Goal: Information Seeking & Learning: Check status

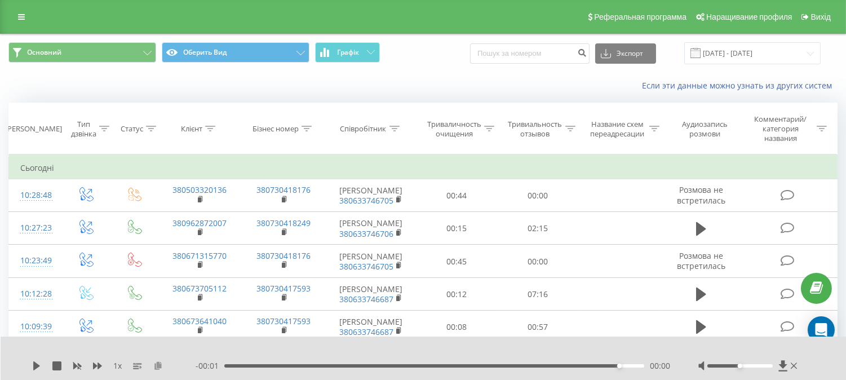
click at [160, 361] on icon at bounding box center [158, 365] width 10 height 8
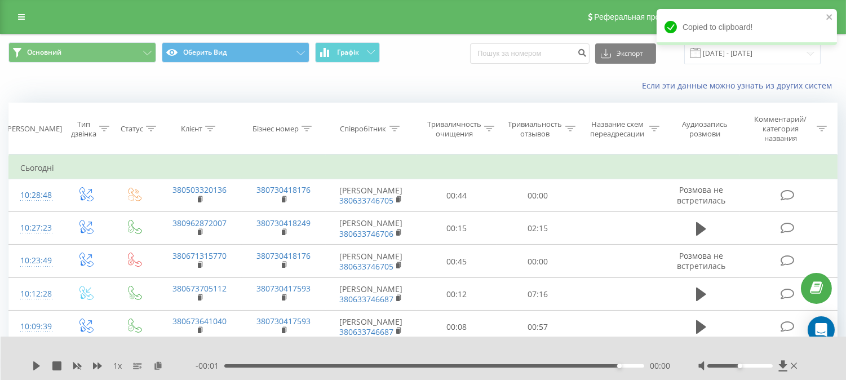
click at [584, 364] on div "02:07" at bounding box center [434, 365] width 420 height 3
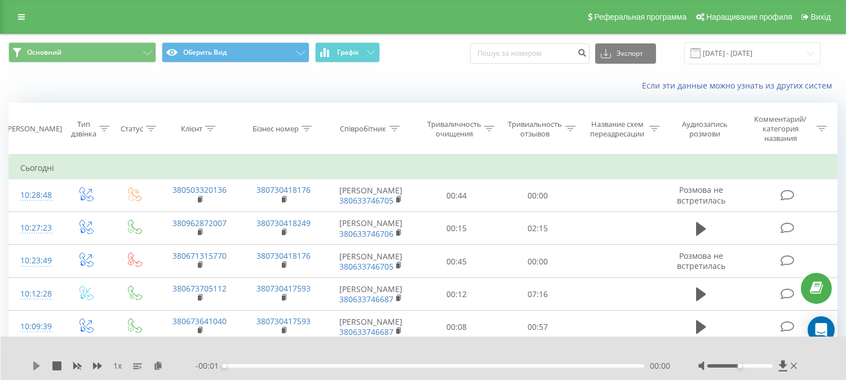
click at [37, 361] on icon at bounding box center [36, 365] width 7 height 9
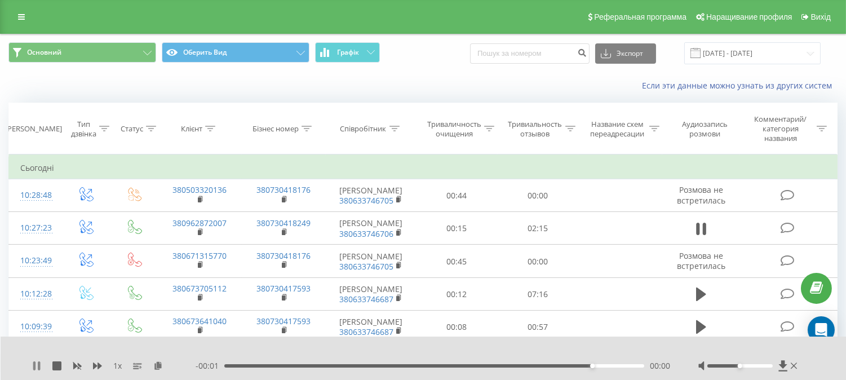
click at [39, 361] on icon at bounding box center [39, 365] width 2 height 9
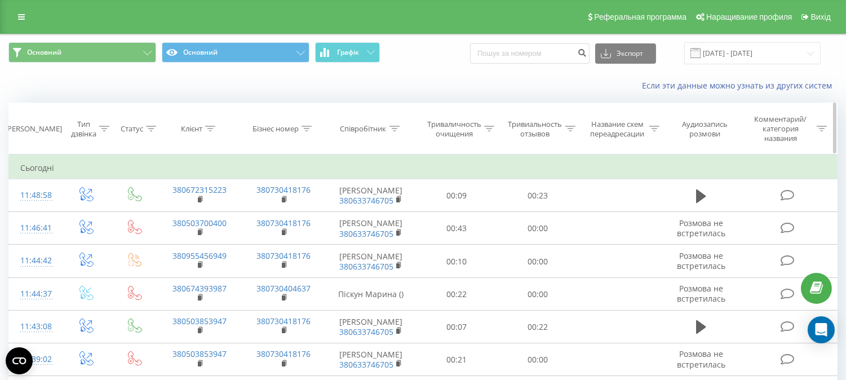
click at [390, 128] on icon at bounding box center [394, 129] width 10 height 6
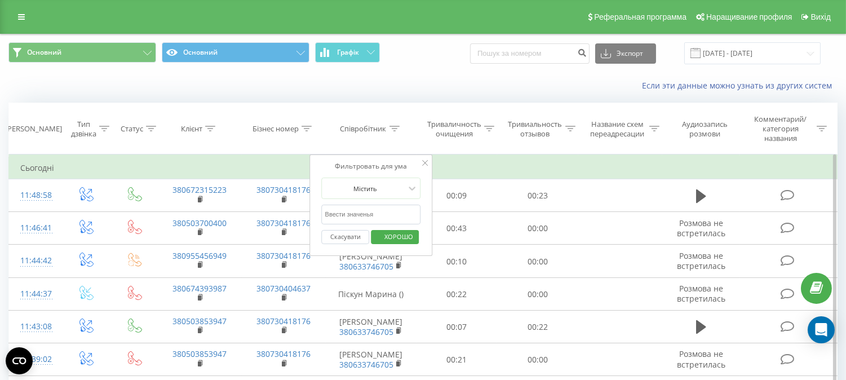
click at [359, 221] on input "text" at bounding box center [371, 214] width 99 height 20
type input "глав"
click at [413, 233] on span "ХОРОШО" at bounding box center [398, 236] width 51 height 17
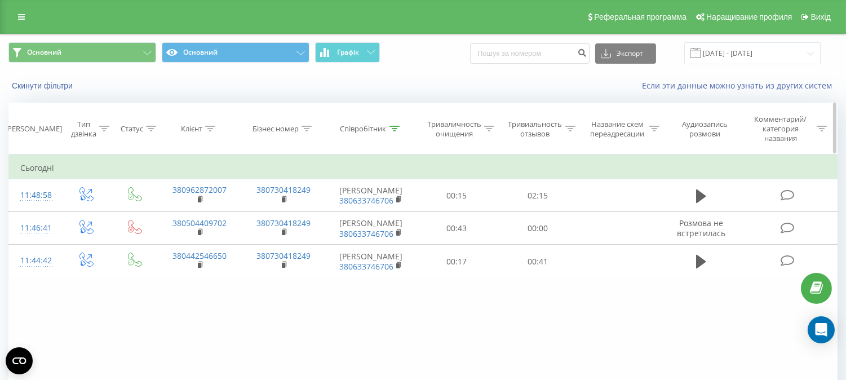
click at [395, 132] on div at bounding box center [394, 129] width 10 height 10
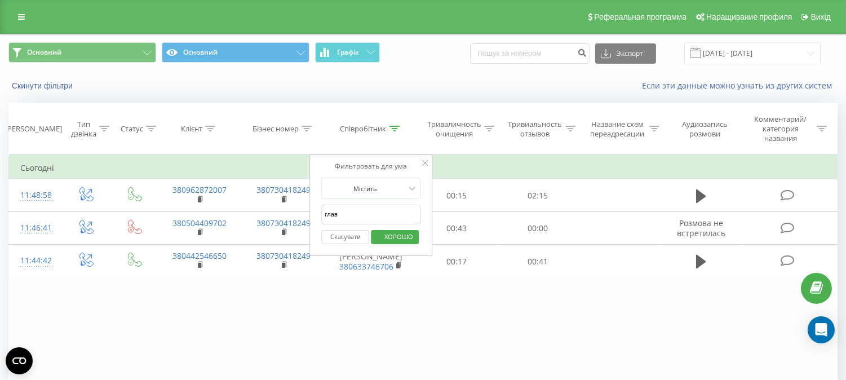
click at [348, 210] on input "глав" at bounding box center [371, 214] width 99 height 20
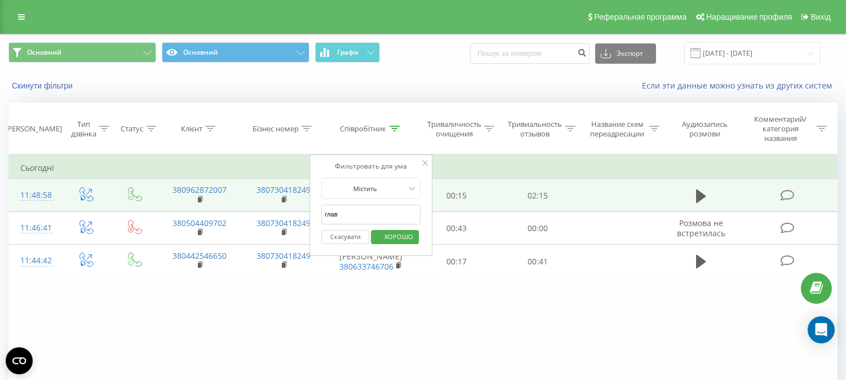
drag, startPoint x: 368, startPoint y: 216, endPoint x: 252, endPoint y: 218, distance: 115.5
click at [252, 218] on table "Фильтровать для ума Дорівнює Ввести значенья Скасувати ХОРОШО Фильтровать для у…" at bounding box center [422, 215] width 829 height 123
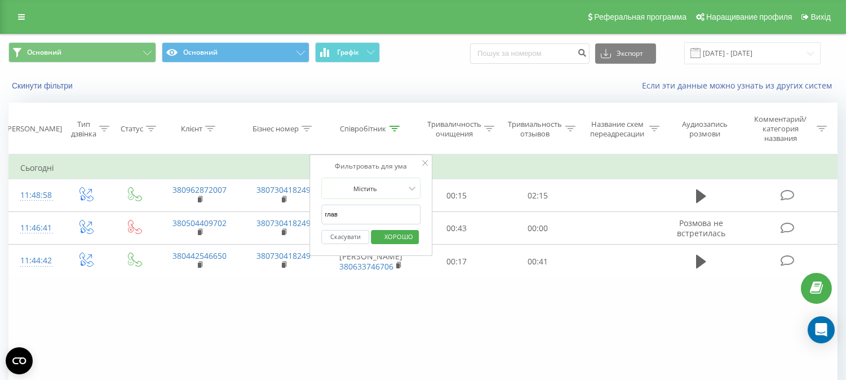
click at [346, 235] on font "Скасувати" at bounding box center [345, 236] width 30 height 8
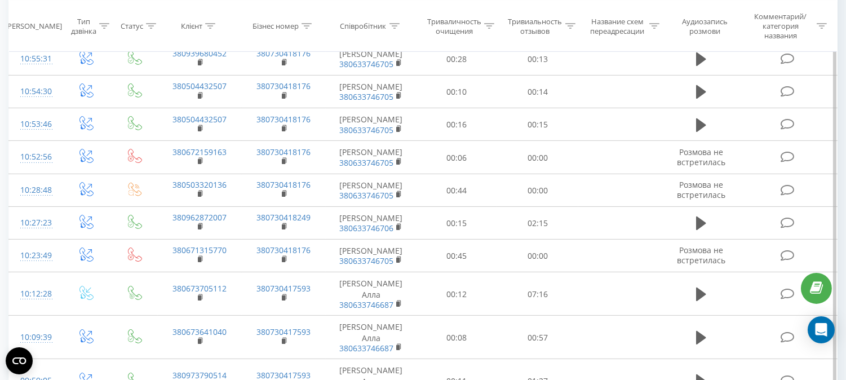
scroll to position [626, 0]
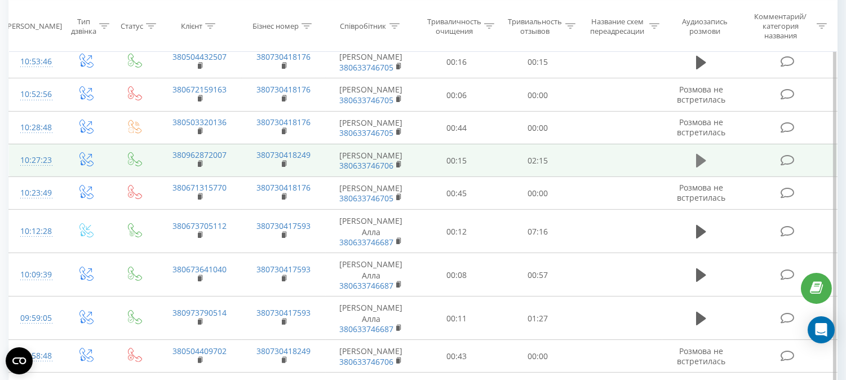
click at [701, 167] on icon at bounding box center [701, 161] width 10 height 14
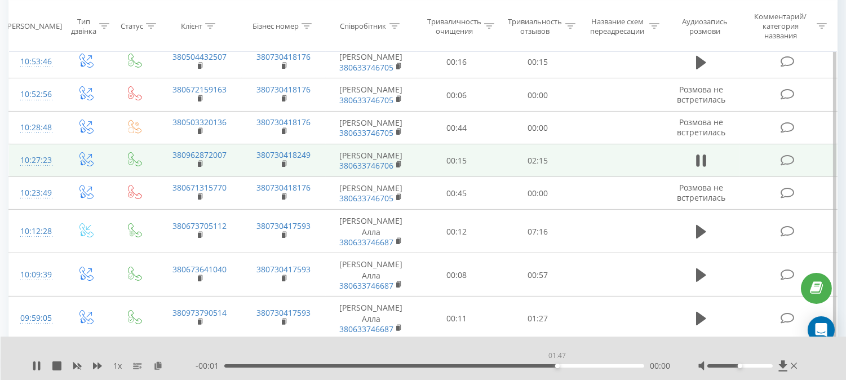
click at [558, 364] on div "01:47" at bounding box center [434, 365] width 420 height 3
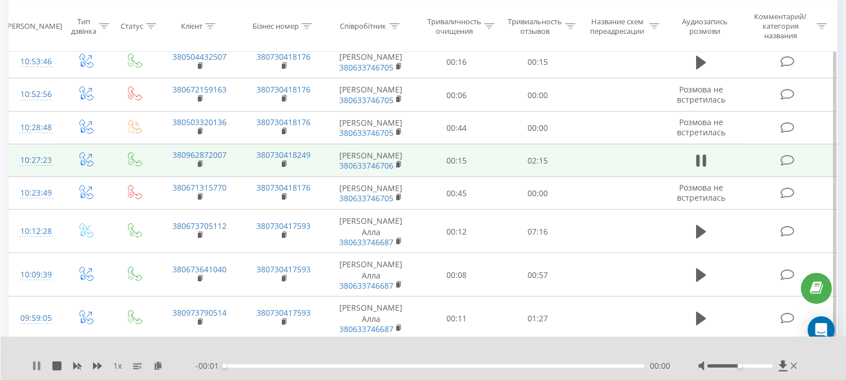
click at [38, 361] on icon at bounding box center [39, 365] width 2 height 9
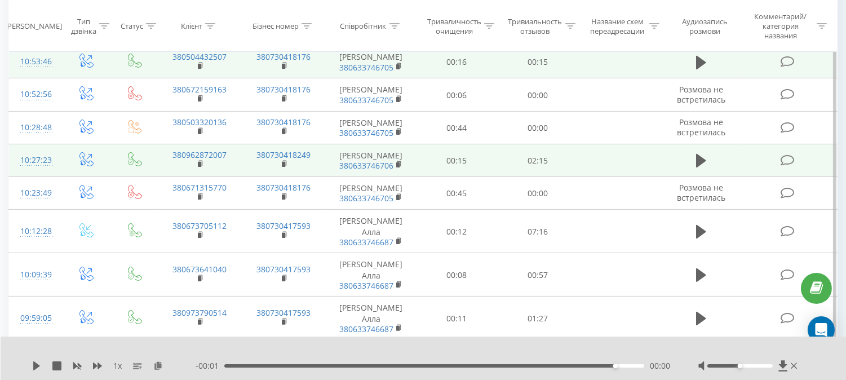
scroll to position [0, 0]
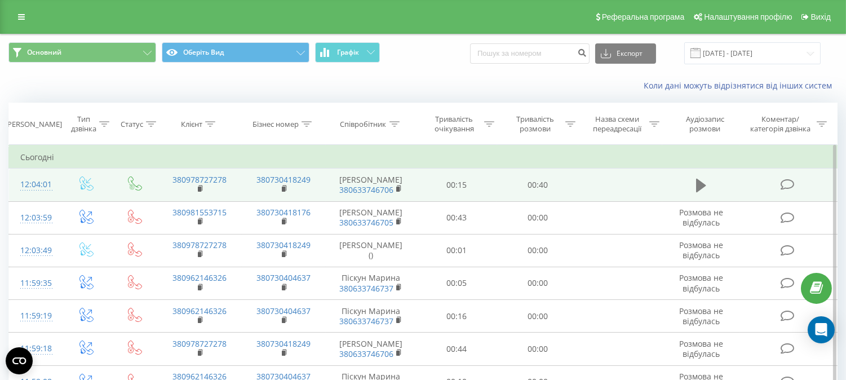
click at [700, 189] on icon at bounding box center [701, 186] width 10 height 14
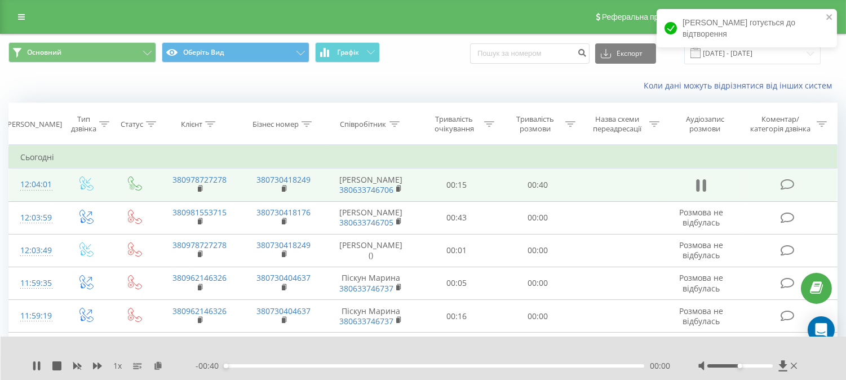
click at [702, 189] on icon at bounding box center [701, 185] width 10 height 16
click at [155, 364] on icon at bounding box center [158, 365] width 10 height 8
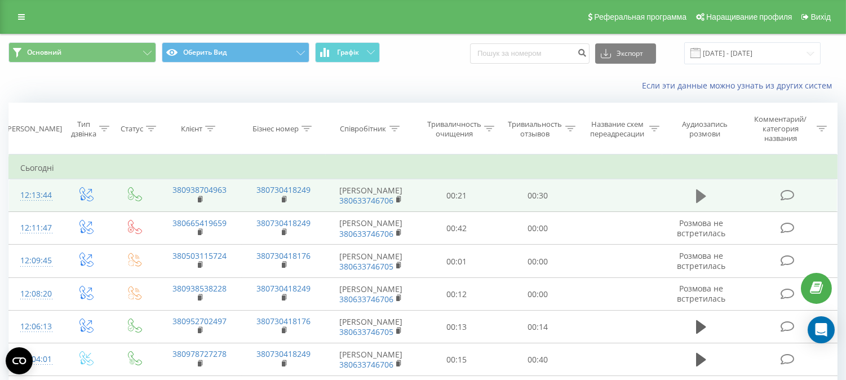
click at [703, 202] on icon at bounding box center [701, 196] width 10 height 16
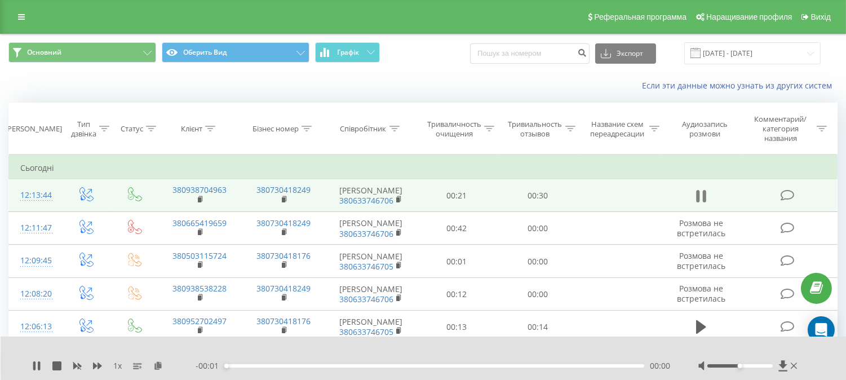
click at [700, 203] on icon at bounding box center [701, 196] width 10 height 16
click at [159, 361] on icon at bounding box center [158, 365] width 10 height 8
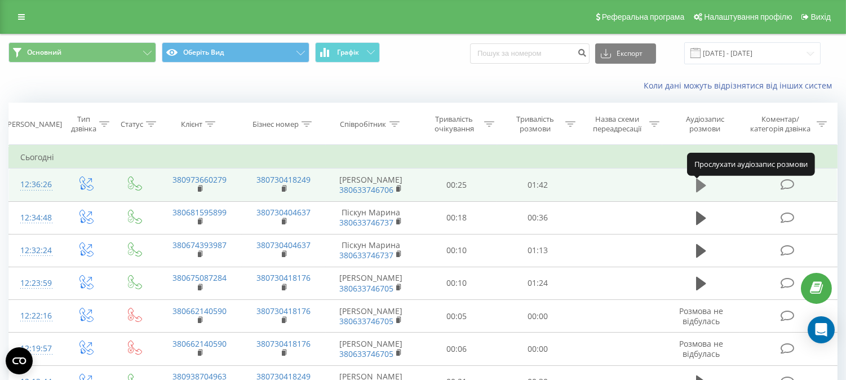
click at [701, 189] on icon at bounding box center [701, 186] width 10 height 14
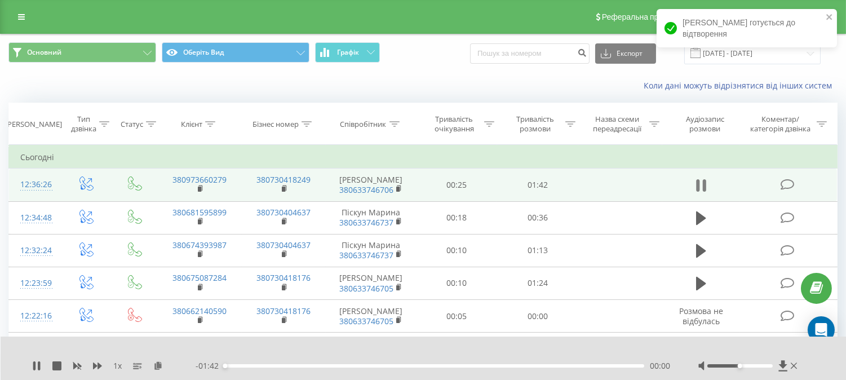
click at [700, 189] on icon at bounding box center [701, 185] width 10 height 16
click at [158, 369] on icon at bounding box center [158, 365] width 10 height 8
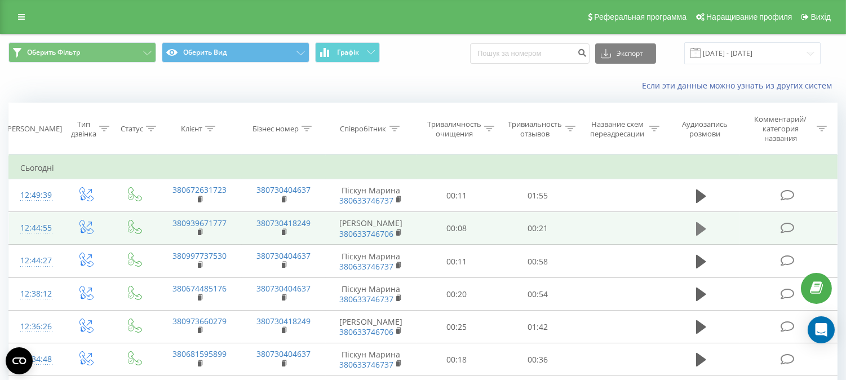
click at [699, 234] on icon at bounding box center [701, 229] width 10 height 14
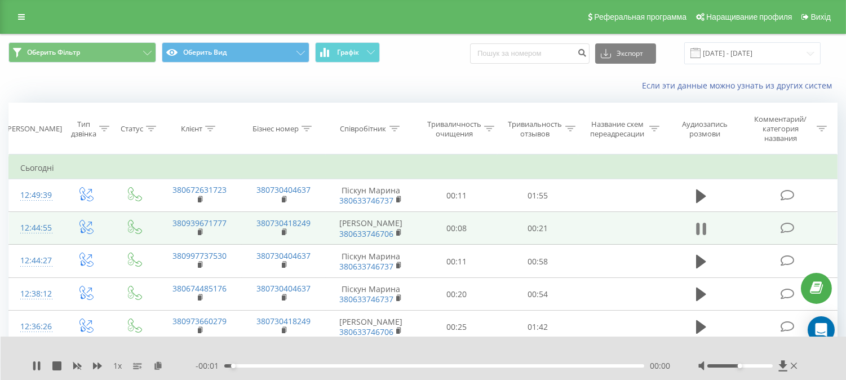
click at [704, 233] on icon at bounding box center [703, 229] width 3 height 12
click at [158, 363] on icon at bounding box center [158, 365] width 10 height 8
click at [543, 55] on input at bounding box center [529, 53] width 119 height 20
paste input "0978727278"
type input "0978727278"
